Goal: Transaction & Acquisition: Download file/media

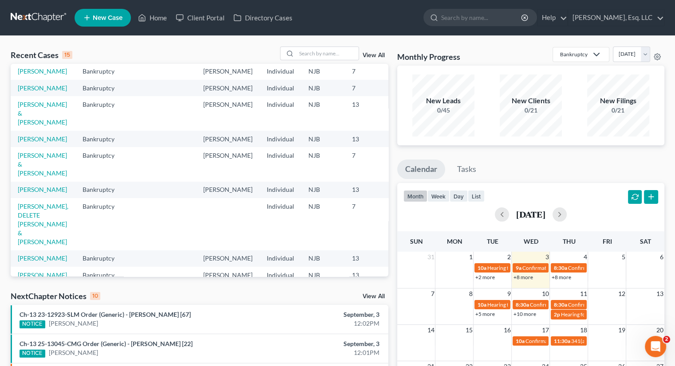
scroll to position [177, 0]
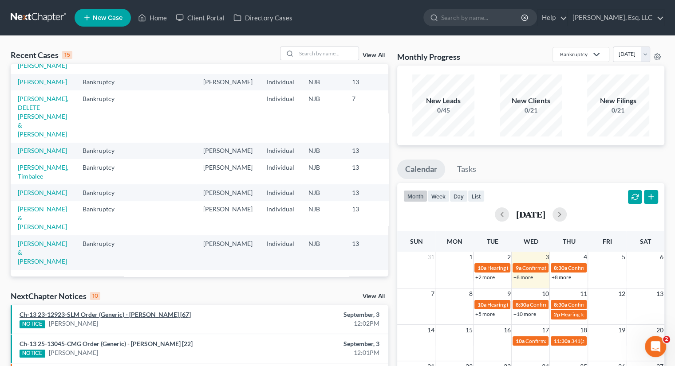
click at [96, 316] on link "Ch-13 23-12923-SLM Order (Generic) - [PERSON_NAME] [67]" at bounding box center [105, 315] width 171 height 8
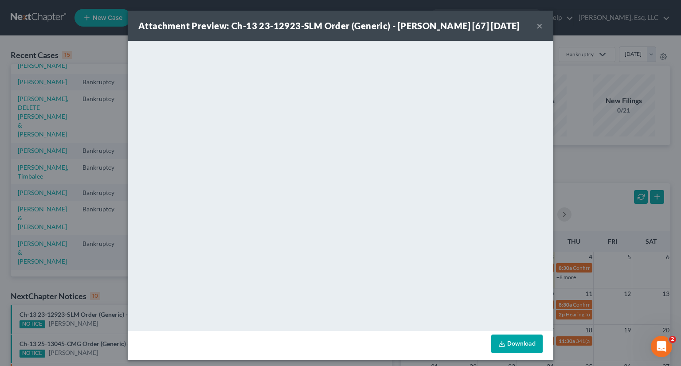
click at [537, 31] on button "×" at bounding box center [540, 25] width 6 height 11
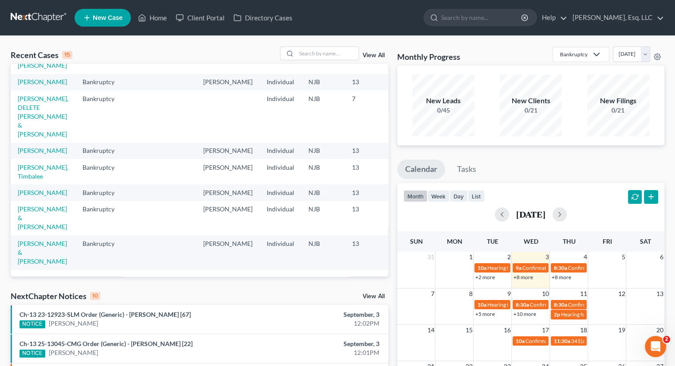
scroll to position [222, 0]
click at [298, 55] on input "search" at bounding box center [327, 53] width 62 height 13
type input "[PERSON_NAME]"
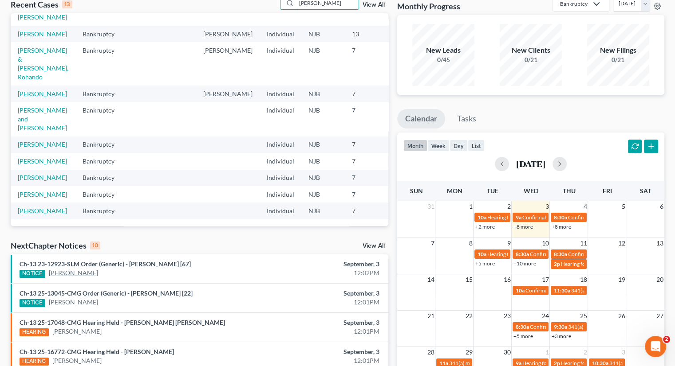
scroll to position [0, 0]
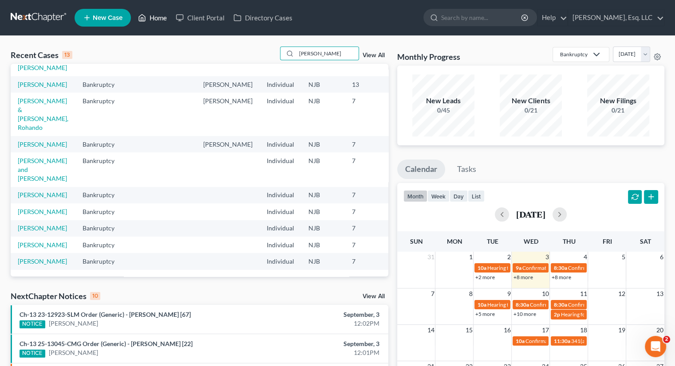
click at [155, 20] on link "Home" at bounding box center [153, 18] width 38 height 16
click at [166, 16] on link "Home" at bounding box center [153, 18] width 38 height 16
click at [161, 15] on link "Home" at bounding box center [153, 18] width 38 height 16
drag, startPoint x: 320, startPoint y: 54, endPoint x: 283, endPoint y: 66, distance: 39.6
click at [266, 54] on div "Recent Cases 13 [PERSON_NAME] View All" at bounding box center [200, 55] width 378 height 17
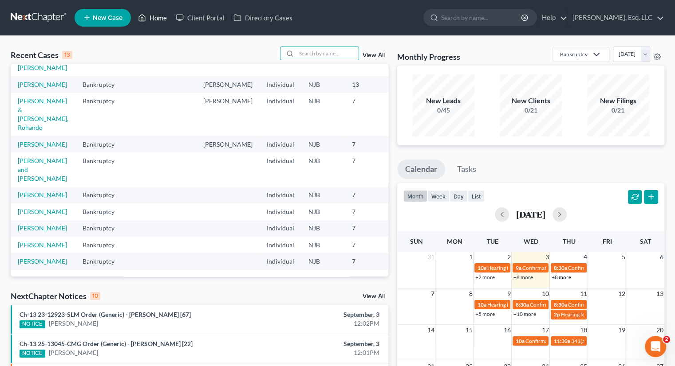
click at [154, 12] on link "Home" at bounding box center [153, 18] width 38 height 16
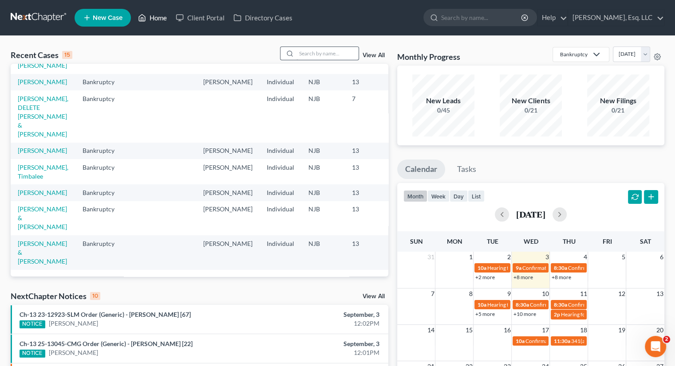
scroll to position [222, 0]
click at [303, 55] on input "search" at bounding box center [327, 53] width 62 height 13
type input "[PERSON_NAME]"
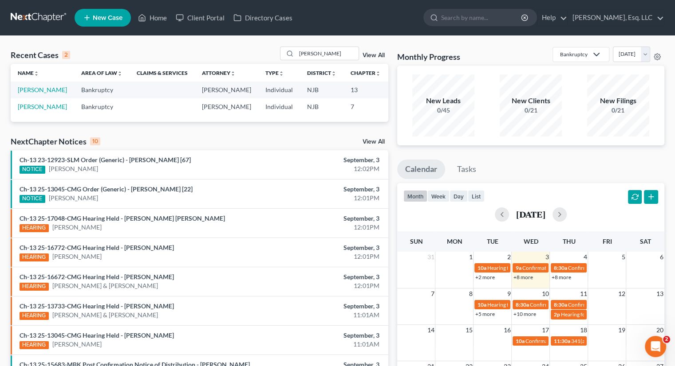
click at [24, 94] on td "[PERSON_NAME]" at bounding box center [42, 90] width 63 height 16
click at [27, 86] on link "[PERSON_NAME]" at bounding box center [42, 90] width 49 height 8
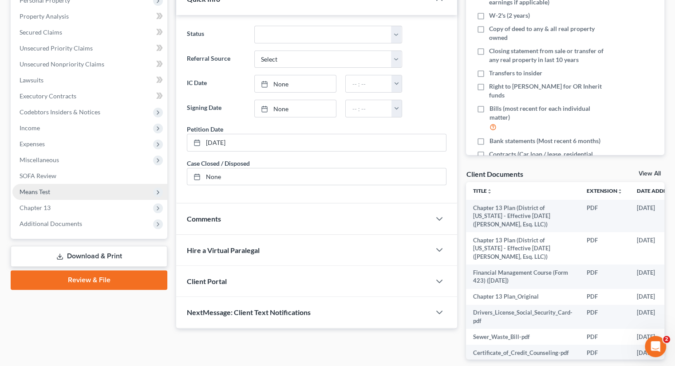
scroll to position [205, 0]
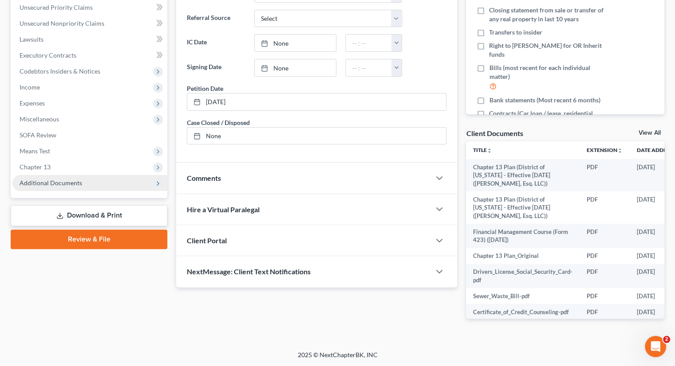
click at [72, 182] on span "Additional Documents" at bounding box center [51, 183] width 63 height 8
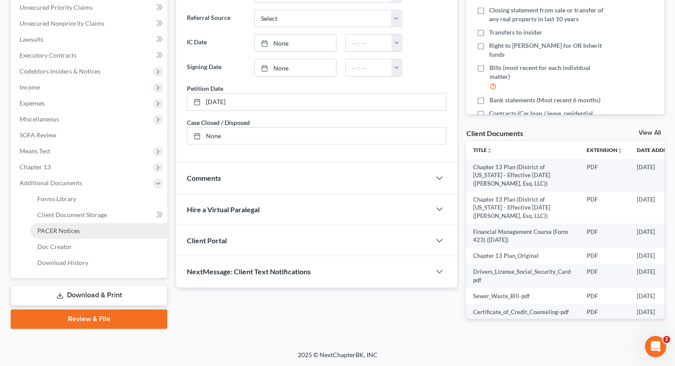
drag, startPoint x: 47, startPoint y: 226, endPoint x: 67, endPoint y: 228, distance: 20.5
click at [47, 226] on link "PACER Notices" at bounding box center [98, 231] width 137 height 16
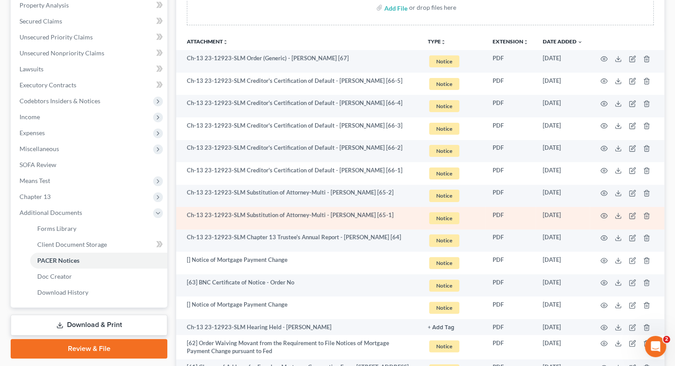
scroll to position [222, 0]
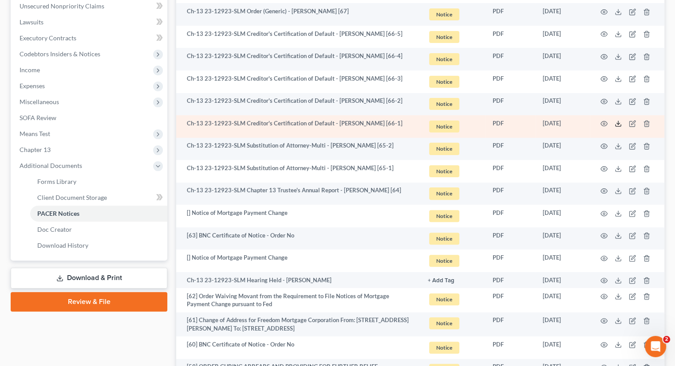
click at [618, 121] on line at bounding box center [618, 123] width 0 height 4
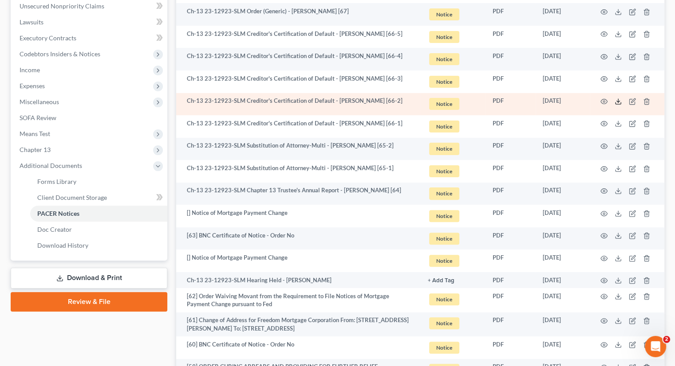
click at [618, 102] on polyline at bounding box center [618, 101] width 3 height 1
click at [619, 101] on icon at bounding box center [617, 101] width 7 height 7
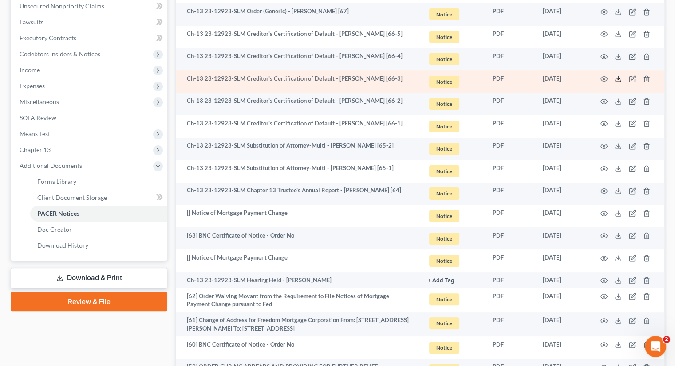
click at [618, 79] on polyline at bounding box center [618, 79] width 3 height 1
